Goal: Find specific page/section: Find specific page/section

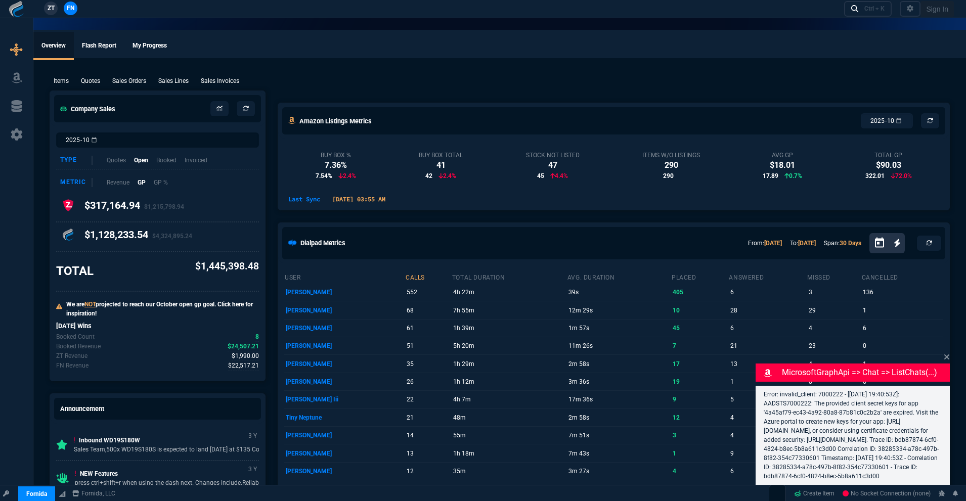
select select "18: totals"
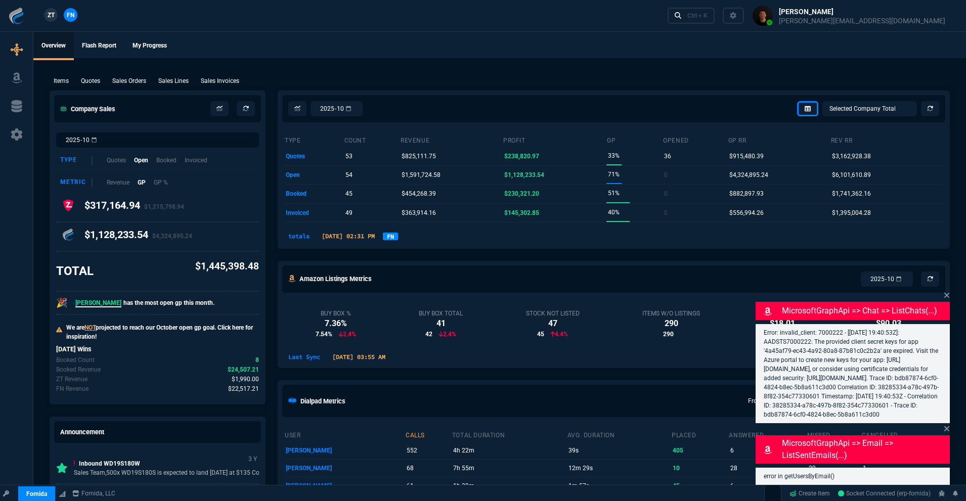
click at [947, 293] on icon at bounding box center [946, 295] width 5 height 5
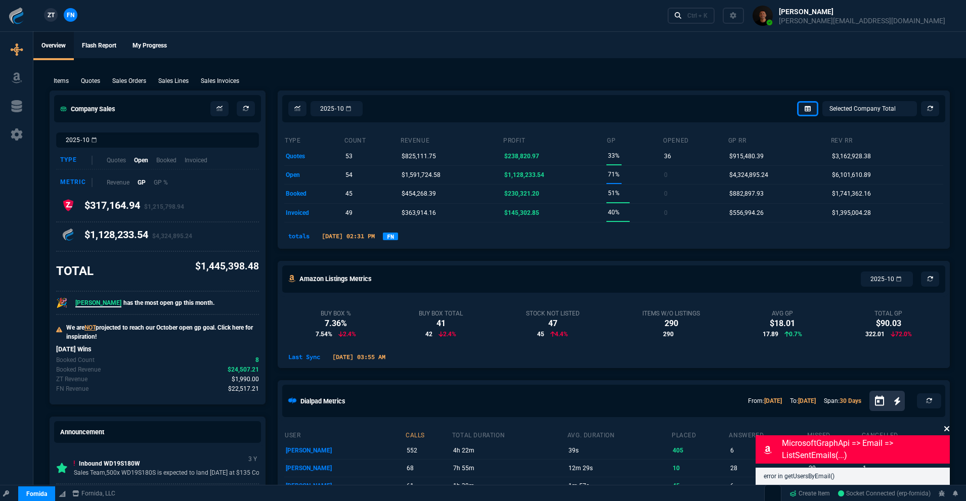
click at [947, 429] on icon at bounding box center [947, 429] width 6 height 8
